Goal: Use online tool/utility: Utilize a website feature to perform a specific function

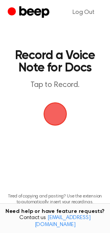
click at [56, 112] on span "button" at bounding box center [55, 114] width 43 height 43
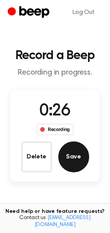
click at [79, 156] on button "Save" at bounding box center [73, 157] width 31 height 31
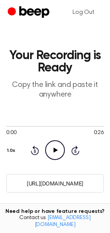
click at [60, 149] on icon "Play Audio" at bounding box center [55, 151] width 20 height 20
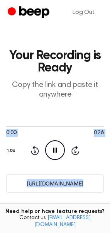
click at [60, 149] on icon "Pause Audio" at bounding box center [55, 151] width 20 height 20
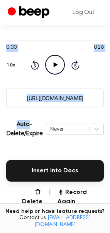
scroll to position [120, 0]
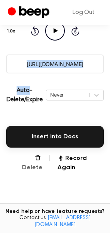
click at [27, 160] on button "Delete" at bounding box center [28, 163] width 27 height 19
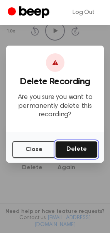
click at [73, 147] on button "Delete" at bounding box center [76, 149] width 43 height 17
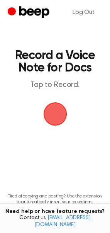
click at [60, 118] on span "button" at bounding box center [55, 114] width 31 height 31
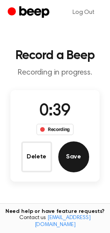
click at [77, 145] on button "Save" at bounding box center [73, 157] width 31 height 31
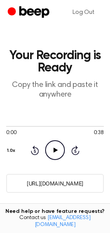
click at [57, 146] on icon "Play Audio" at bounding box center [55, 151] width 20 height 20
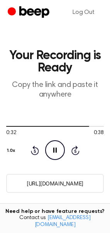
click at [57, 153] on icon "Pause Audio" at bounding box center [55, 151] width 20 height 20
